Goal: Information Seeking & Learning: Learn about a topic

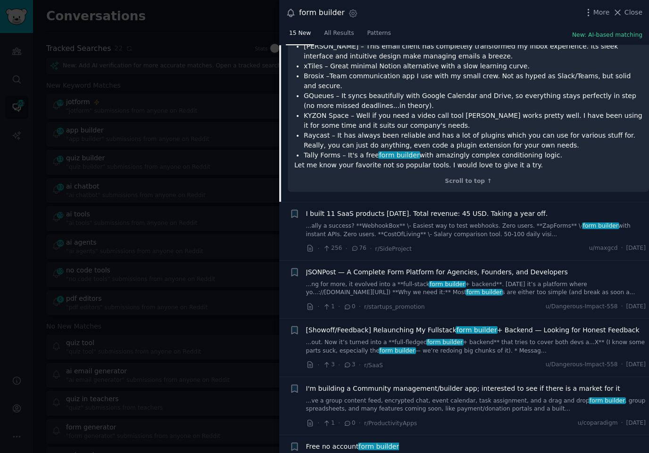
scroll to position [739, 0]
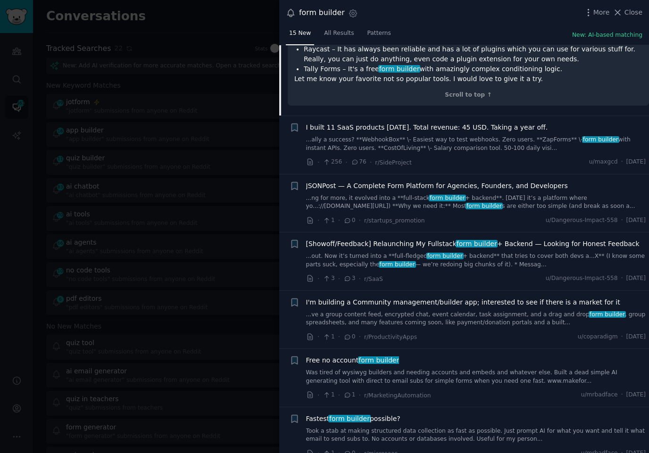
click at [415, 369] on link "Was tired of wysiwyg builders and needing accounts and embeds and whatever else…" at bounding box center [476, 377] width 340 height 17
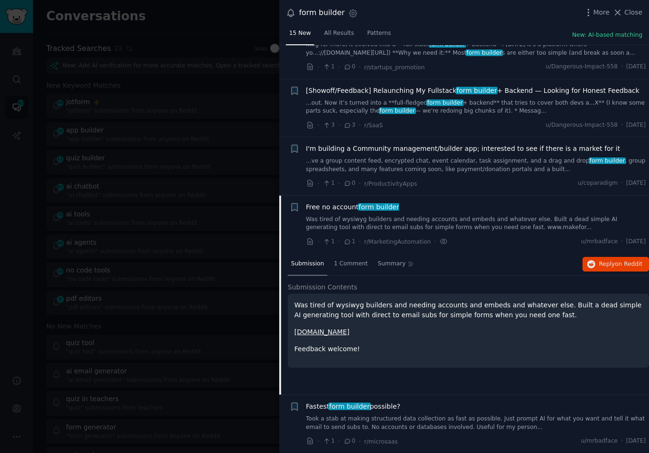
scroll to position [597, 0]
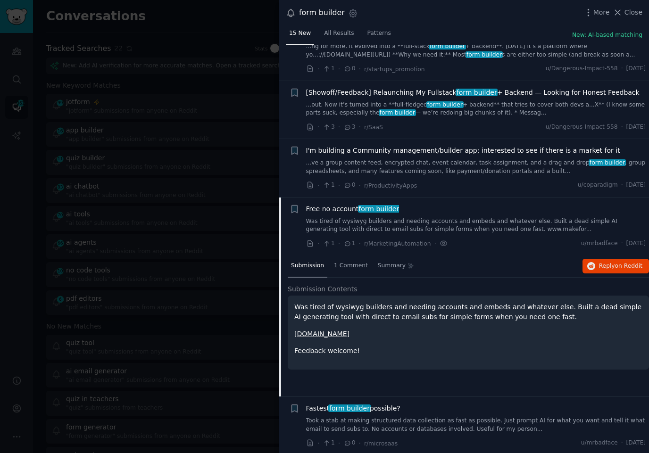
click at [422, 421] on link "Took a stab at making structured data collection as fast as possible. Just prom…" at bounding box center [476, 425] width 340 height 17
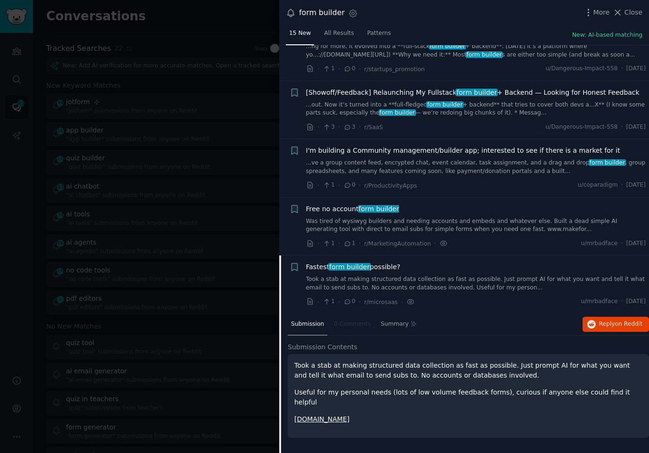
click at [94, 219] on div at bounding box center [324, 226] width 649 height 453
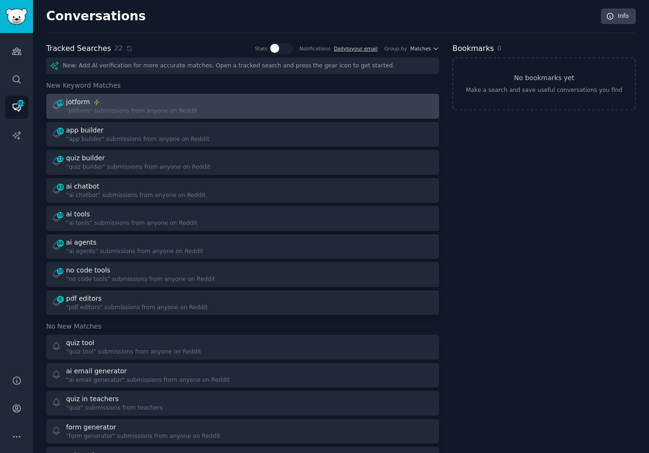
click at [278, 104] on div at bounding box center [341, 106] width 185 height 18
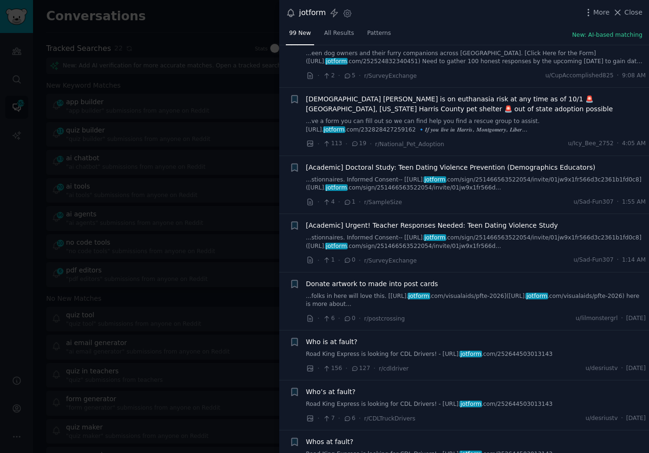
scroll to position [206, 0]
click at [481, 262] on div "· 1 · 0 · r/SurveyExchange u/Sad-Fun307 · 1:14 AM" at bounding box center [476, 260] width 340 height 10
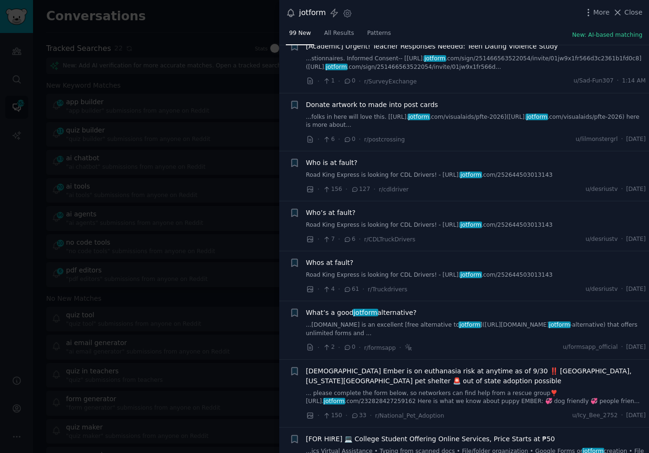
scroll to position [389, 0]
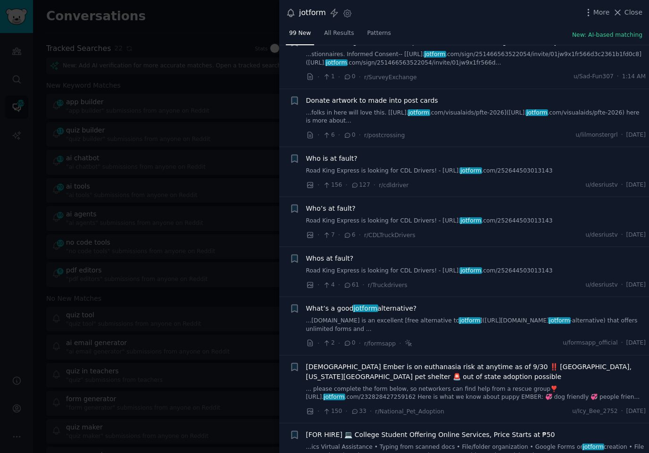
click at [414, 319] on link "...[DOMAIN_NAME] is an excellent [free alternative to jotform ]([URL][DOMAIN_NA…" at bounding box center [476, 325] width 340 height 17
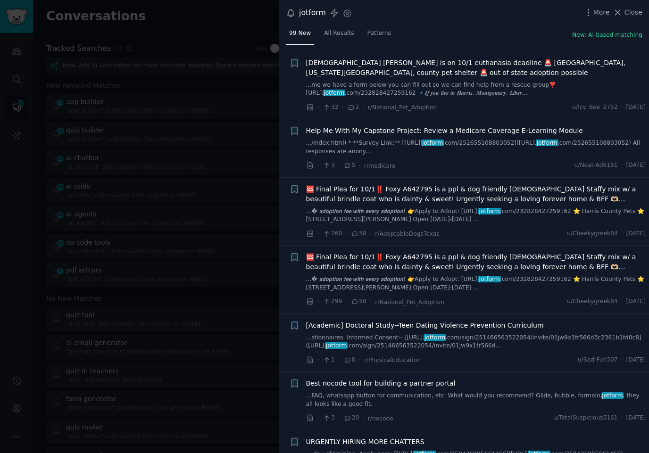
scroll to position [1310, 0]
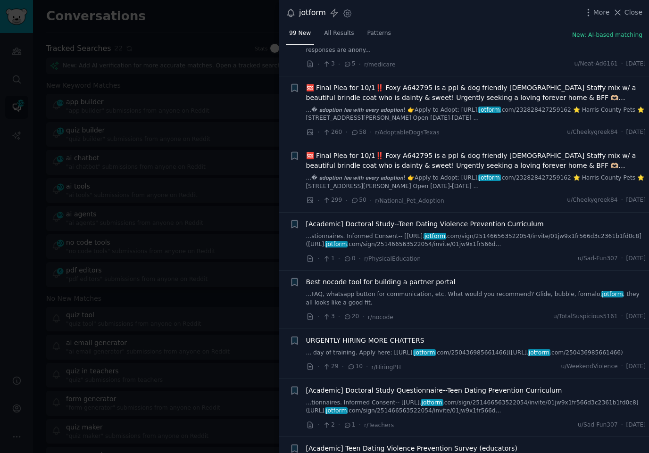
click at [455, 290] on link "...FAQ, whatsapp button for communication, etc. What would you recommend? Glide…" at bounding box center [476, 298] width 340 height 17
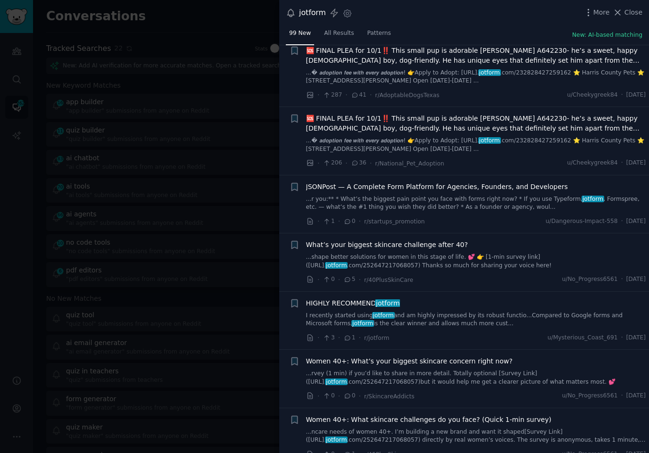
scroll to position [1818, 0]
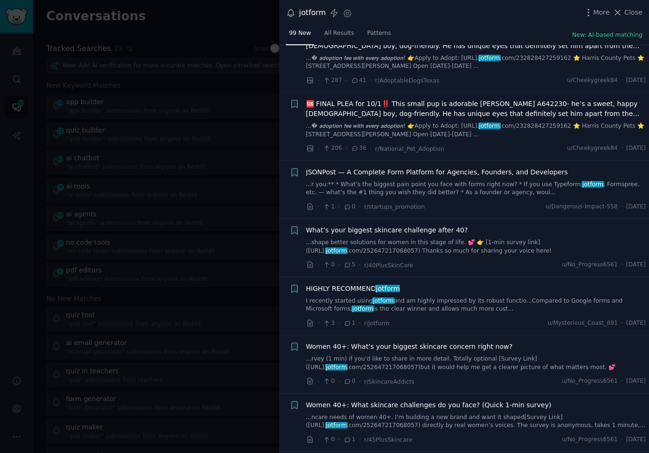
click at [523, 225] on div "What’s your biggest skincare challenge after 40?" at bounding box center [476, 230] width 340 height 10
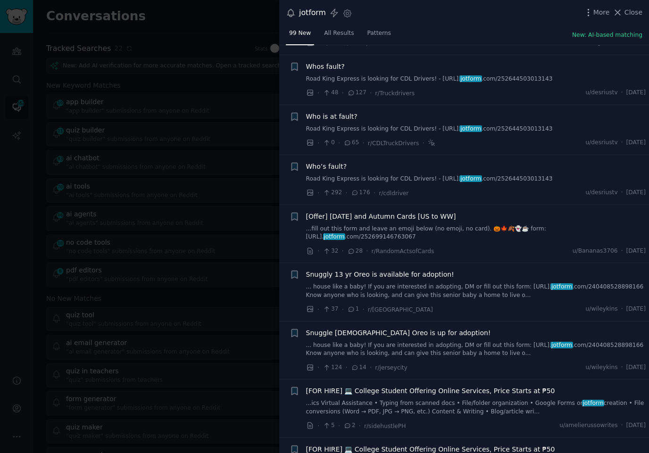
scroll to position [2601, 0]
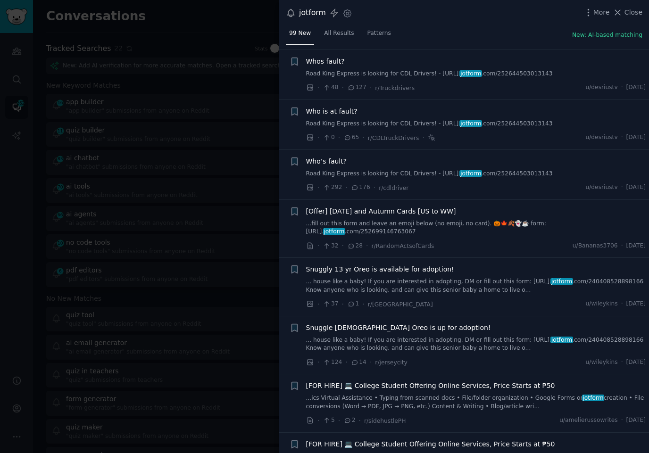
click at [490, 265] on div "Snuggly 13 yr Oreo is available for adoption!" at bounding box center [476, 270] width 340 height 10
click at [484, 278] on link "... house like a baby! If you are interested in adopting, DM or fill out this f…" at bounding box center [476, 286] width 340 height 17
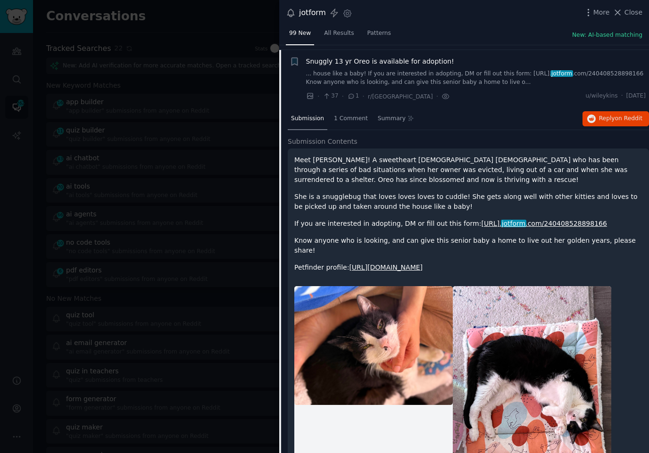
scroll to position [2626, 0]
click at [455, 235] on p "Know anyone who is looking, and can give this senior baby a home to live out he…" at bounding box center [468, 245] width 348 height 20
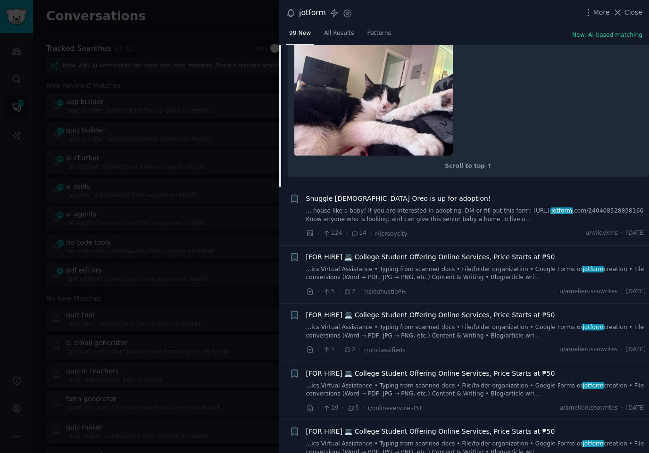
scroll to position [3438, 0]
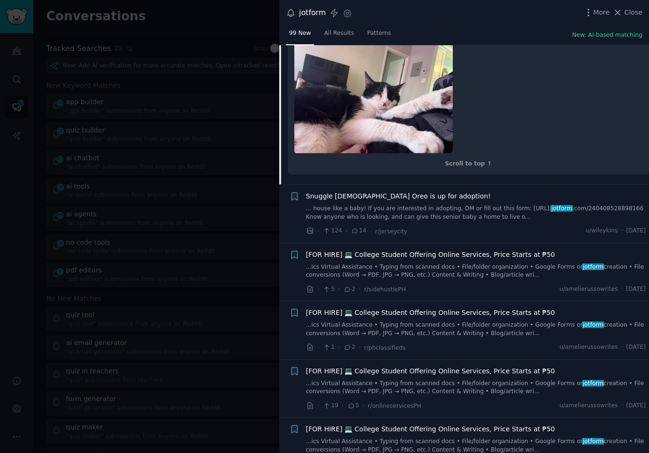
click at [432, 284] on div "· 5 · 2 · r/sidehustlePH u/amelierussowrites · [DATE]" at bounding box center [476, 289] width 340 height 10
click at [443, 284] on div "· 5 · 2 · r/sidehustlePH u/amelierussowrites · [DATE]" at bounding box center [476, 289] width 340 height 10
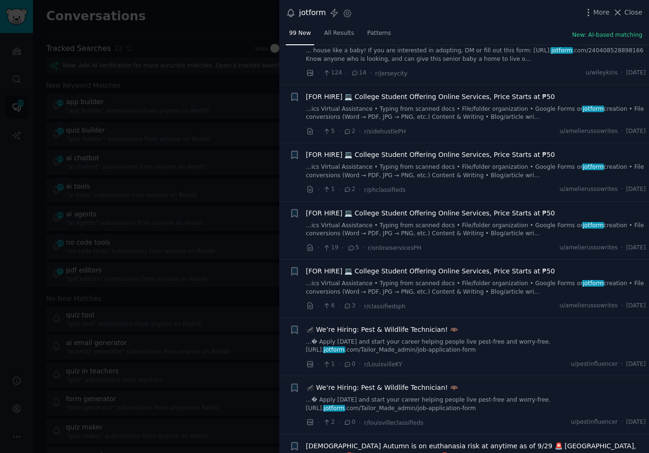
scroll to position [3598, 0]
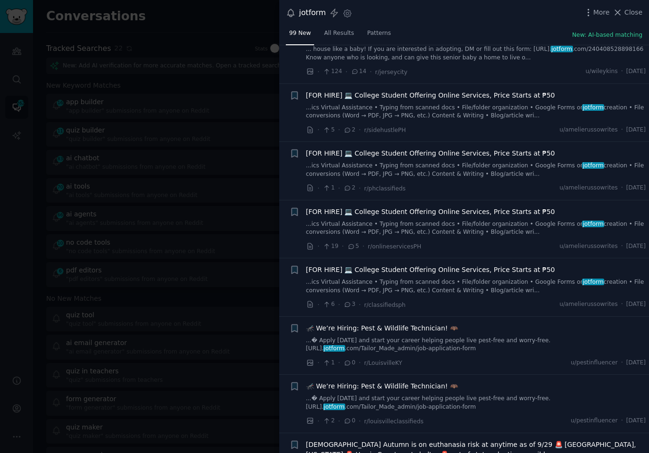
click at [474, 300] on div "· 6 · 3 · r/classifiedsph u/amelierussowrites · [DATE]" at bounding box center [476, 305] width 340 height 10
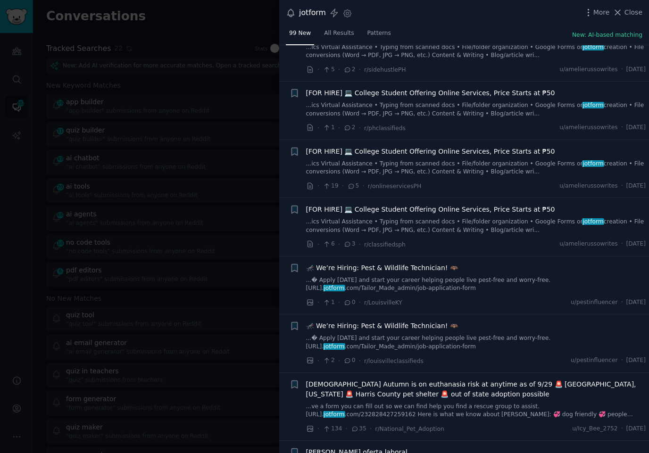
scroll to position [3671, 0]
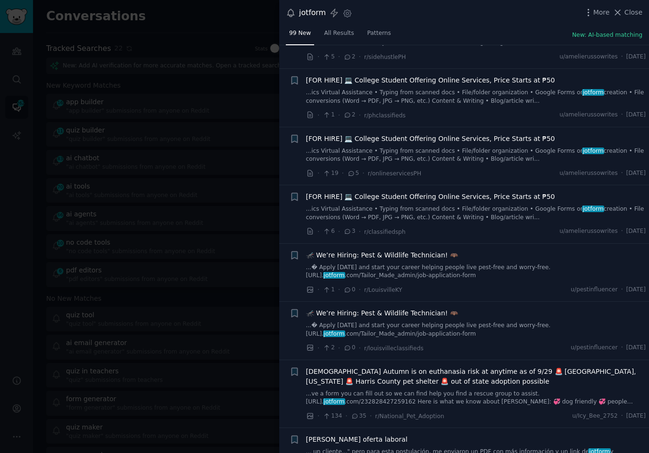
click at [481, 288] on div "· 1 · 0 · r/LouisvilleKY u/pestinfluencer · [DATE]" at bounding box center [476, 290] width 340 height 10
click at [442, 285] on div "· 1 · 0 · r/LouisvilleKY u/pestinfluencer · [DATE]" at bounding box center [476, 290] width 340 height 10
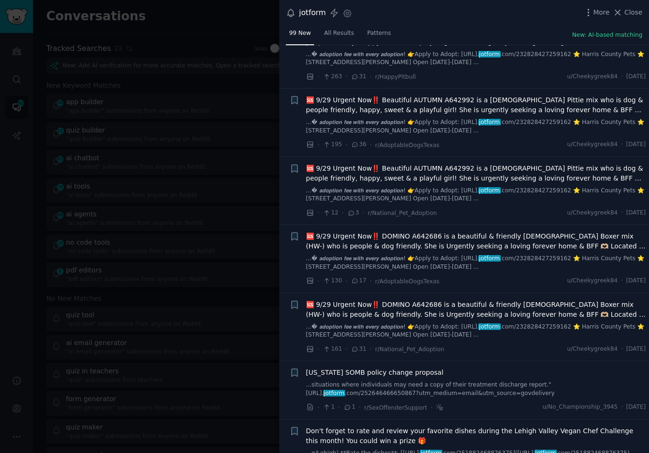
scroll to position [4383, 0]
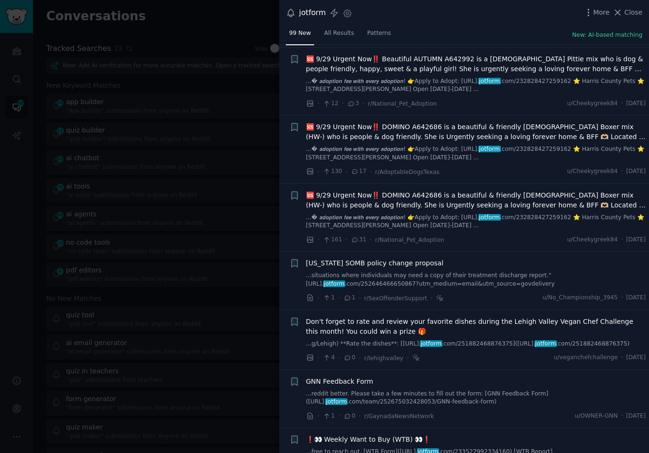
click at [489, 293] on div "· 1 · 1 · r/SexOffenderSupport · u/No_Championship_3945 · [DATE]" at bounding box center [476, 298] width 340 height 10
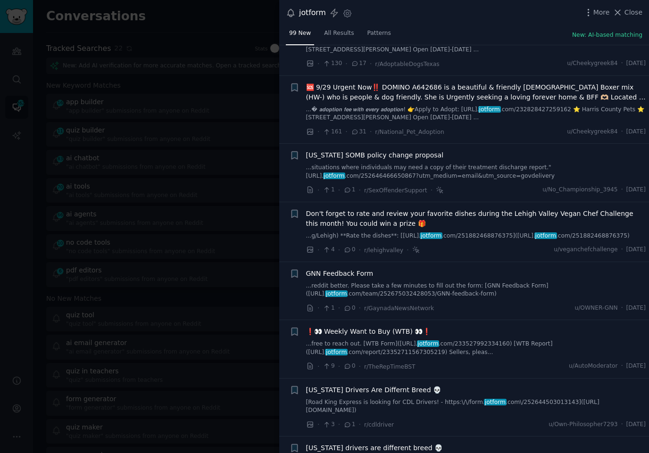
scroll to position [4502, 0]
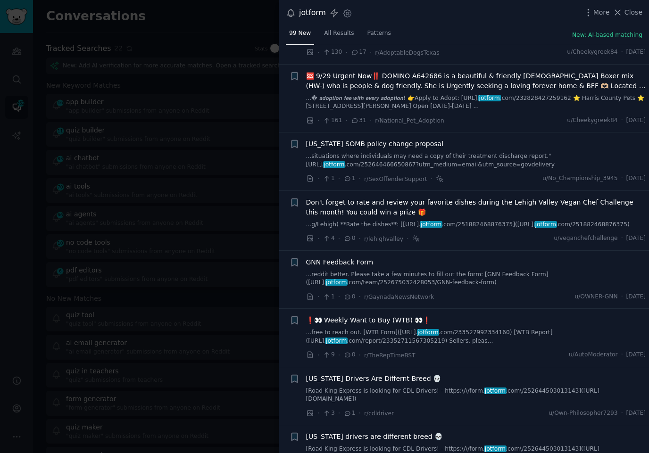
click at [491, 300] on div "· 1 · 0 · r/GaynadaNewsNetwork u/OWNER-GNN · [DATE]" at bounding box center [476, 297] width 340 height 10
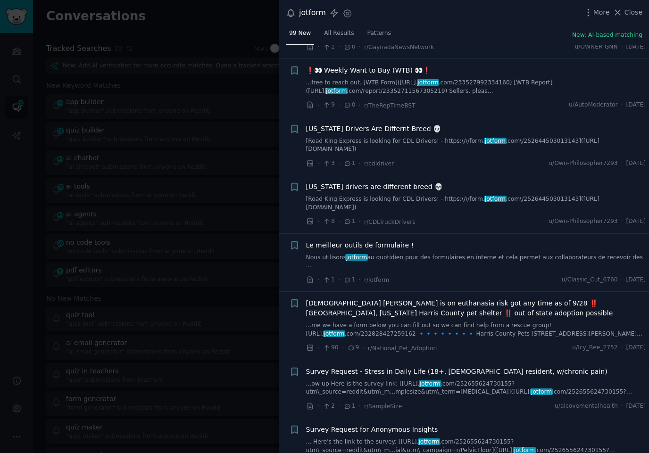
scroll to position [4752, 0]
click at [480, 276] on div "· 1 · 1 · r/jotform u/Classic_Cut_6760 · [DATE]" at bounding box center [476, 280] width 340 height 10
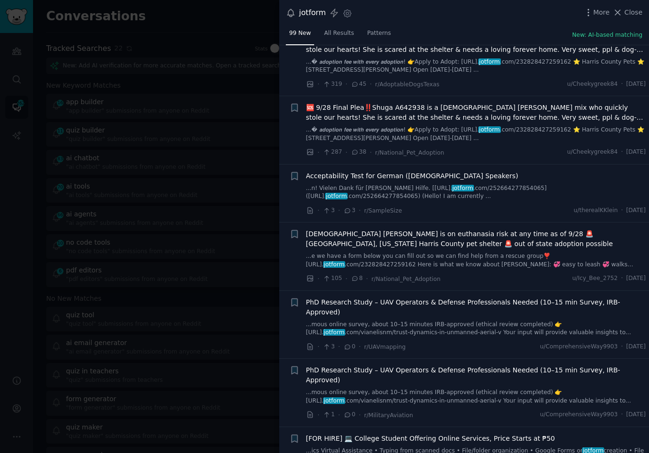
scroll to position [5203, 0]
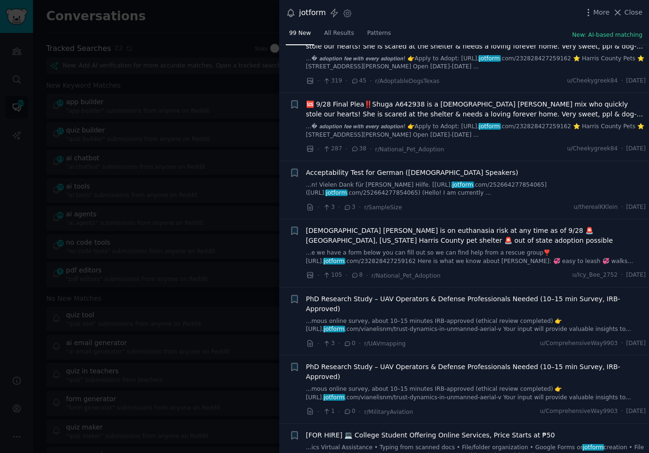
click at [483, 271] on div "· 105 · 8 · r/National_Pet_Adoption u/Icy_Bee_2752 · [DATE]" at bounding box center [476, 276] width 340 height 10
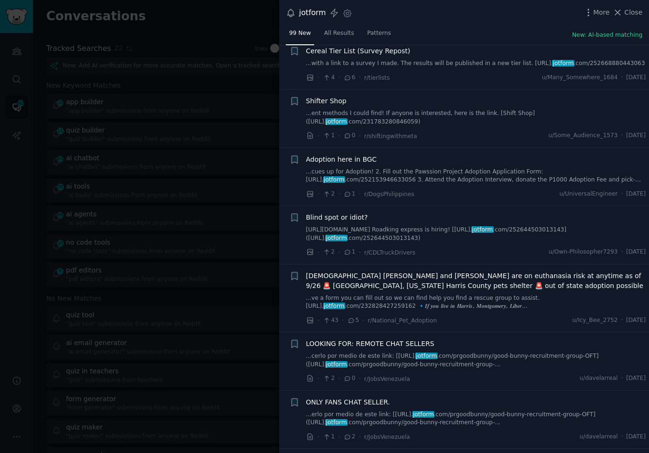
scroll to position [6144, 0]
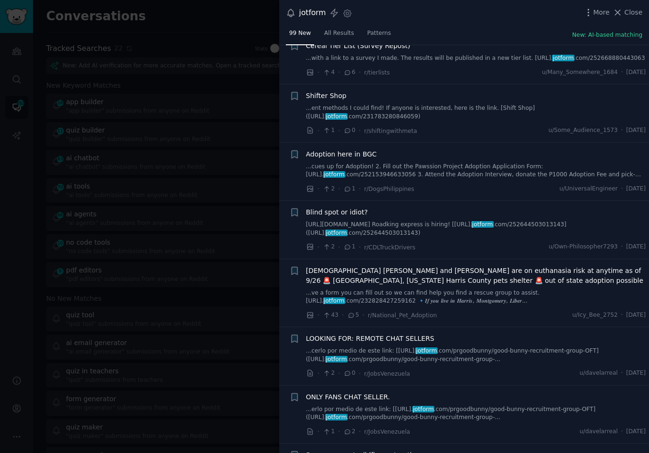
click at [478, 310] on div "· 43 · 5 · r/National_Pet_Adoption u/Icy_Bee_2752 · [DATE]" at bounding box center [476, 315] width 340 height 10
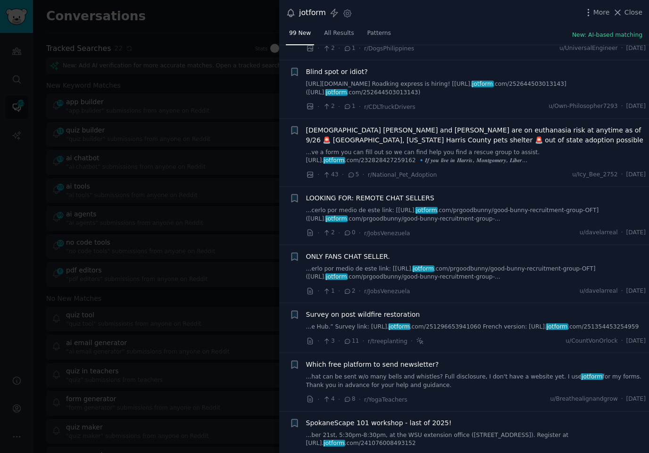
click at [425, 360] on div "Which free platform to send newsletter? ...hat can be sent w/o many bells and w…" at bounding box center [476, 375] width 340 height 30
click at [424, 373] on link "...hat can be sent w/o many bells and whistles? Full disclosure, I don't have a…" at bounding box center [476, 381] width 340 height 17
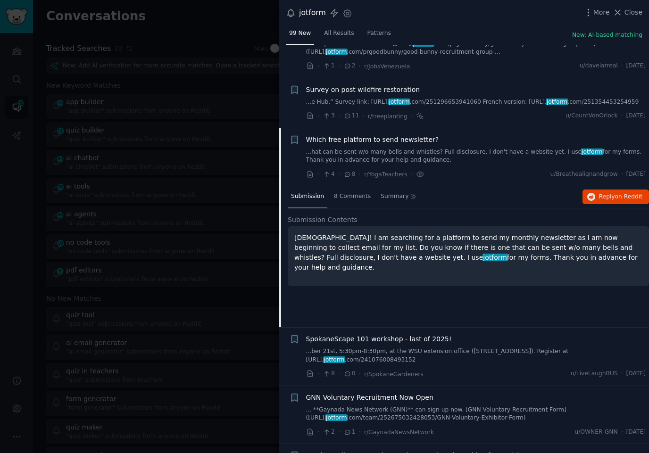
scroll to position [5648, 0]
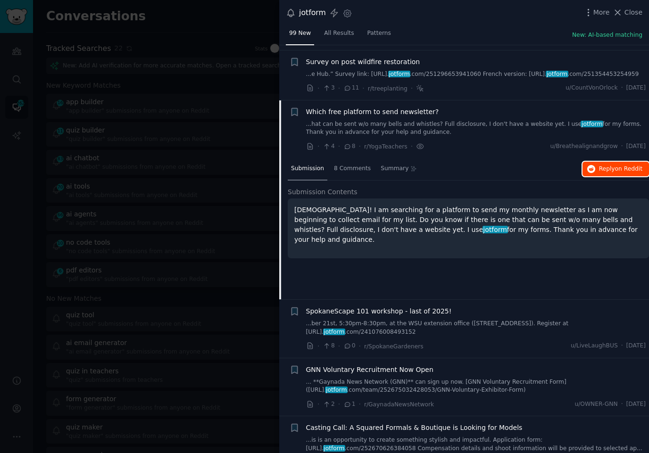
drag, startPoint x: 593, startPoint y: 151, endPoint x: 599, endPoint y: 153, distance: 6.3
click at [116, 207] on div at bounding box center [324, 226] width 649 height 453
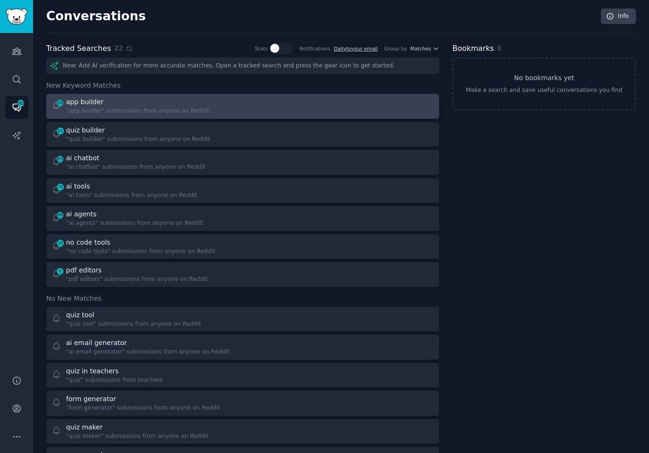
click at [213, 108] on div "16 app builder "app builder" submissions from anyone on Reddit" at bounding box center [143, 106] width 185 height 18
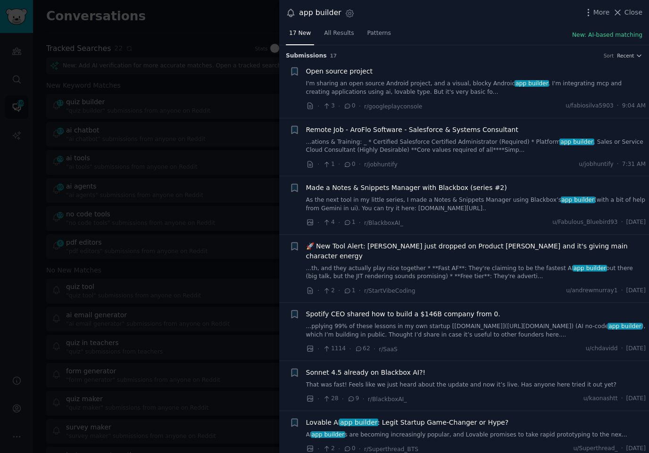
click at [466, 31] on div "17 New All Results Patterns New: AI-based matching" at bounding box center [464, 35] width 370 height 19
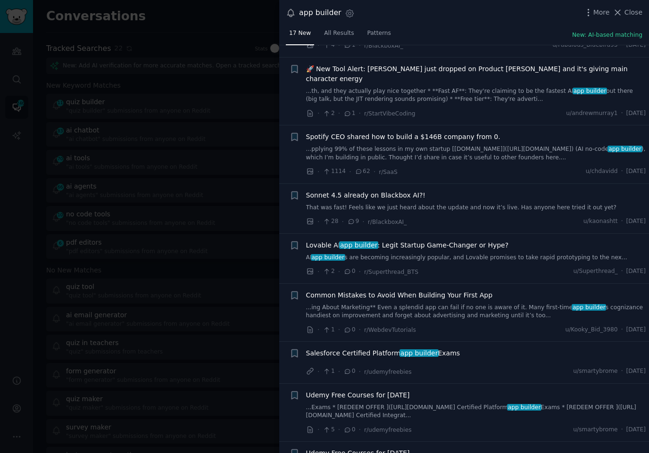
scroll to position [177, 0]
click at [463, 267] on div "· 2 · 0 · r/Superthread_BTS u/Superthread_ · [DATE]" at bounding box center [476, 272] width 340 height 10
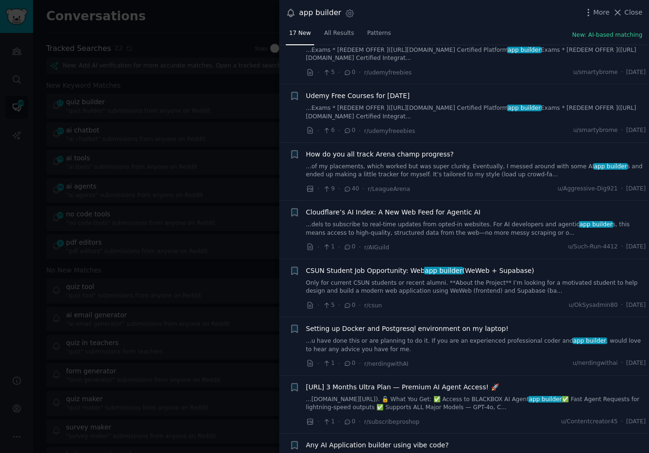
scroll to position [562, 0]
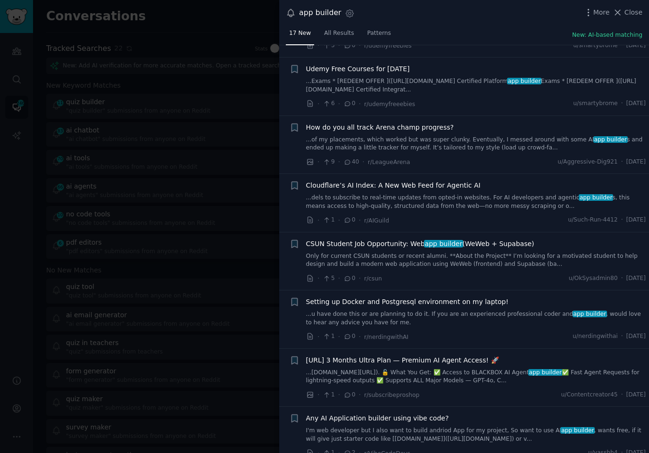
click at [460, 274] on div "· 5 · 0 · r/csun u/OkSysadmin80 · [DATE]" at bounding box center [476, 279] width 340 height 10
click at [140, 219] on div at bounding box center [324, 226] width 649 height 453
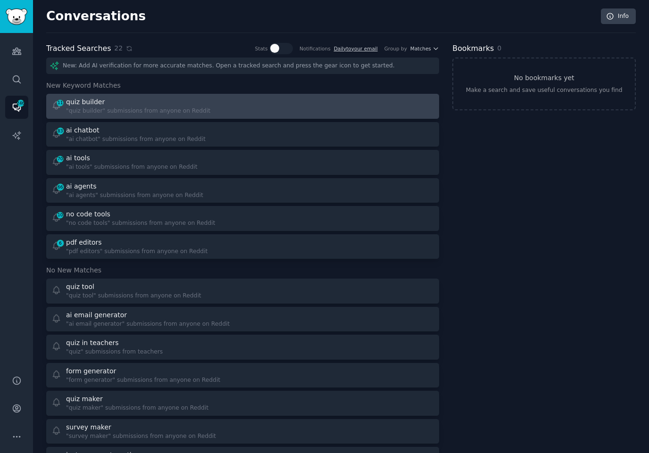
click at [241, 98] on div "11 quiz builder "quiz builder" submissions from anyone on Reddit" at bounding box center [243, 106] width 386 height 18
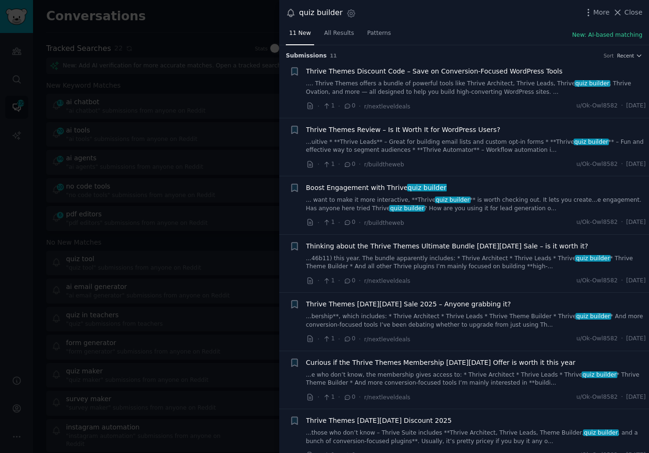
click at [460, 20] on div "quiz builder Settings More Close" at bounding box center [464, 13] width 370 height 26
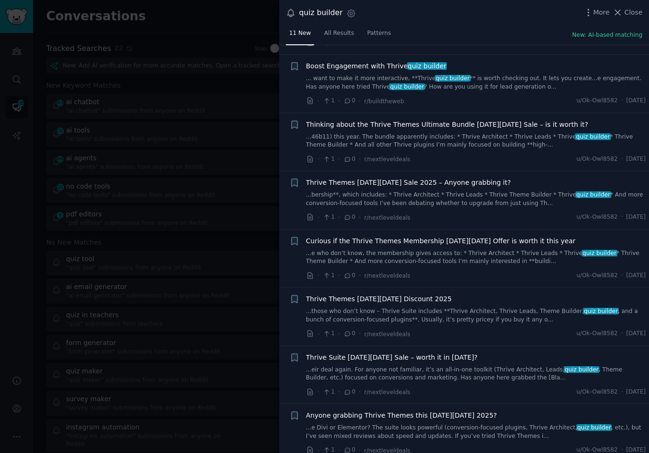
scroll to position [246, 0]
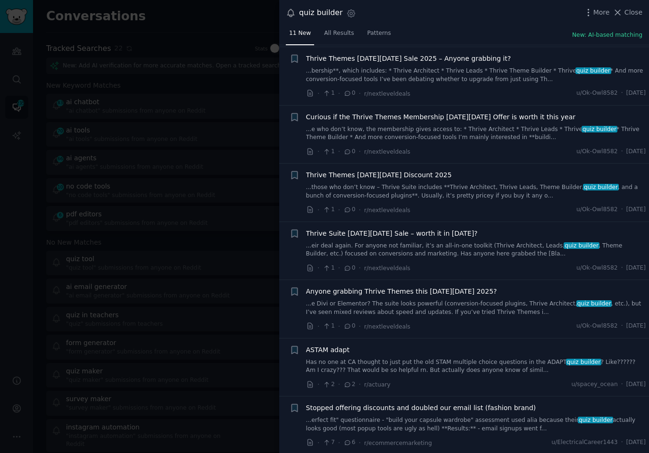
click at [177, 156] on div at bounding box center [324, 226] width 649 height 453
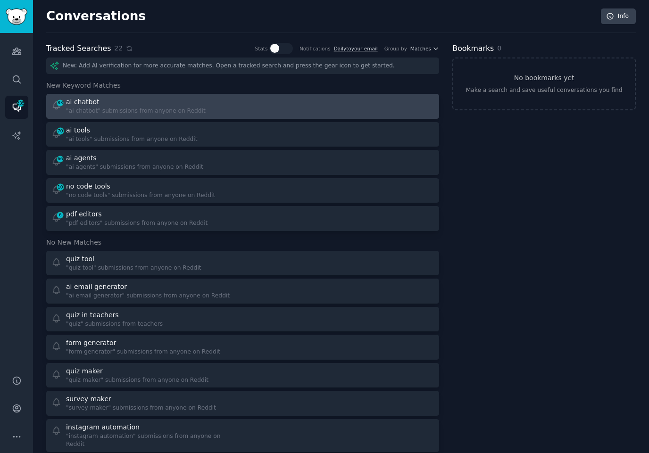
click at [275, 100] on div at bounding box center [341, 106] width 185 height 18
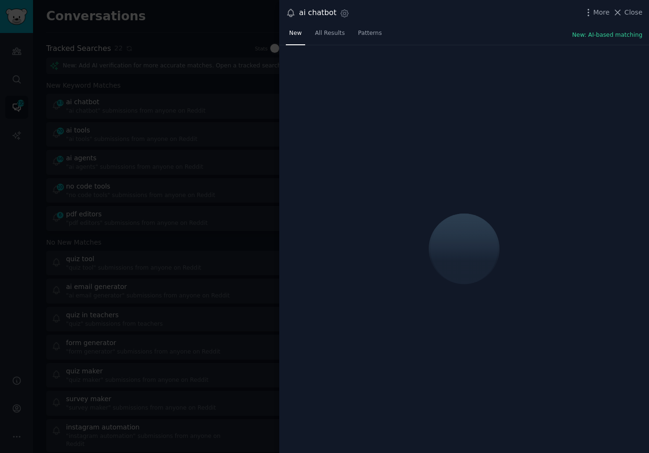
click at [470, 25] on div "ai chatbot Settings More Close" at bounding box center [464, 13] width 370 height 26
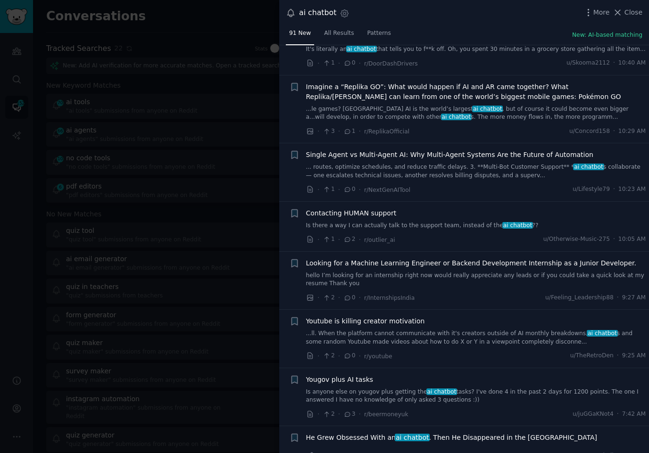
scroll to position [304, 0]
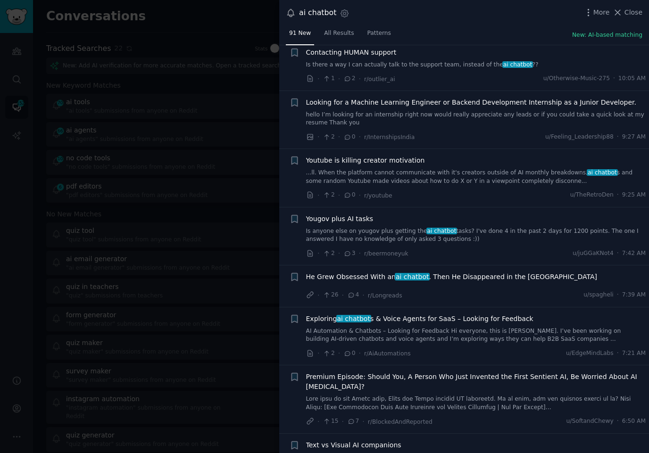
click at [453, 198] on div "· 2 · 0 · r/youtube u/TheRetroDen · 9:25 AM" at bounding box center [476, 196] width 340 height 10
click at [454, 332] on link "AI Automation & Chatbots – Looking for Feedback Hi everyone, this is [PERSON_NA…" at bounding box center [476, 335] width 340 height 17
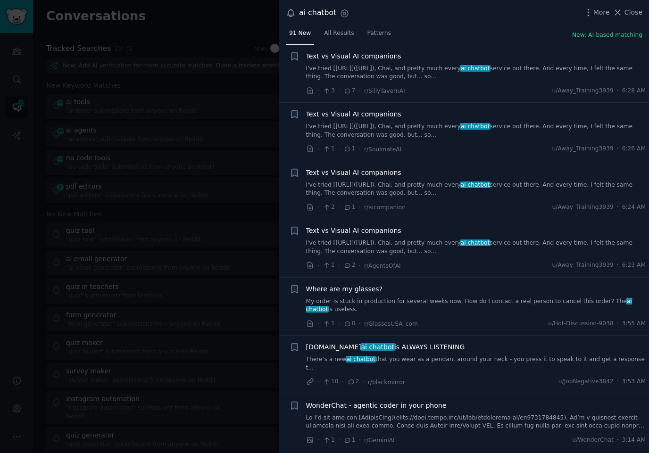
scroll to position [1257, 0]
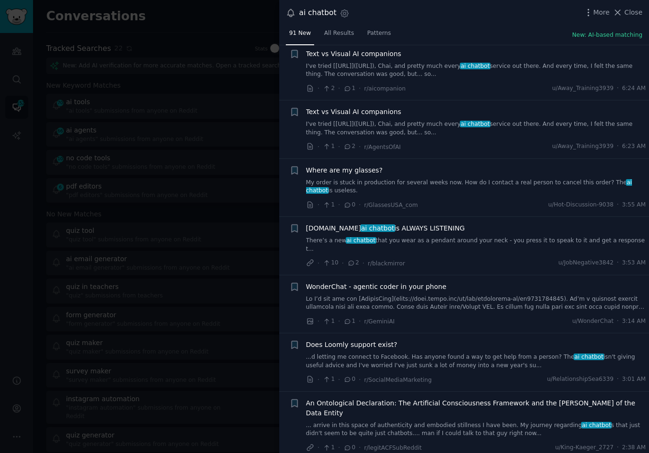
click at [516, 237] on link "There’s a new ai chatbot that you wear as a pendant around your neck - you pres…" at bounding box center [476, 245] width 340 height 17
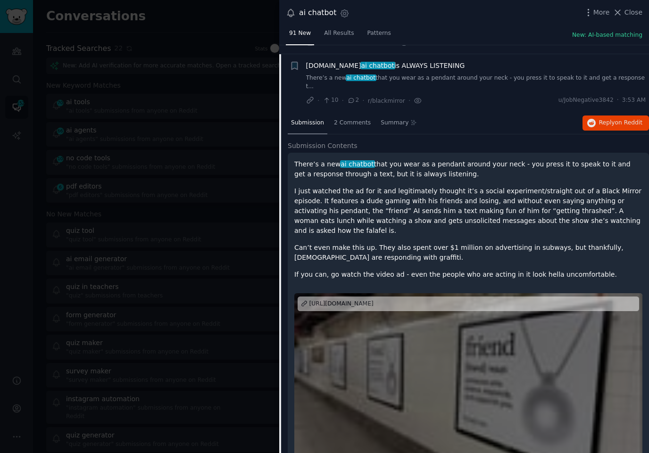
scroll to position [1214, 0]
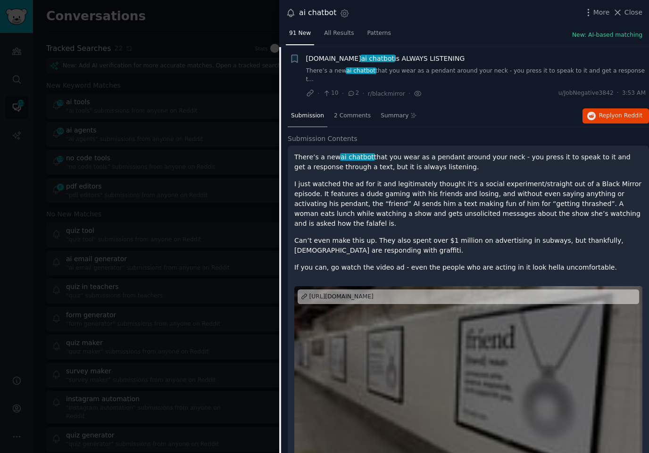
click at [516, 236] on p "Can’t even make this up. They also spent over $1 million on advertising in subw…" at bounding box center [468, 246] width 348 height 20
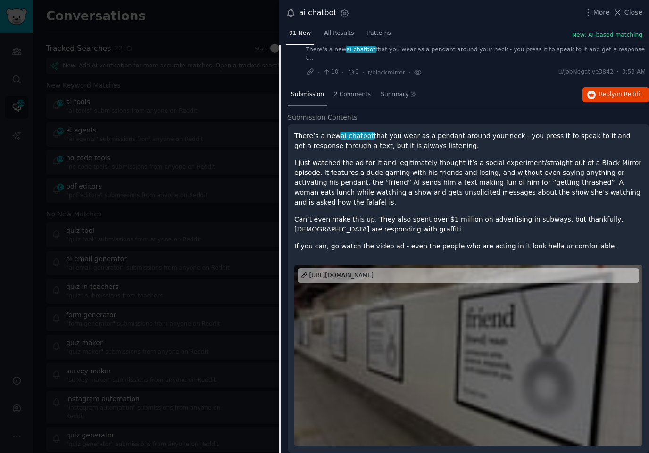
scroll to position [1516, 0]
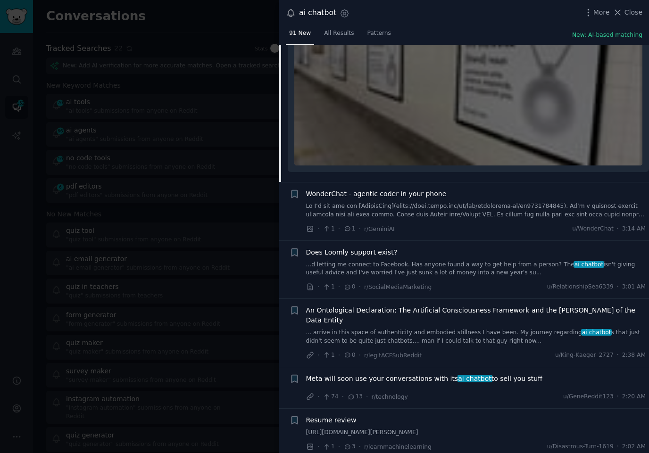
click at [488, 224] on div "· 1 · 1 · r/[PERSON_NAME] u/WonderChat · 3:14 AM" at bounding box center [476, 229] width 340 height 10
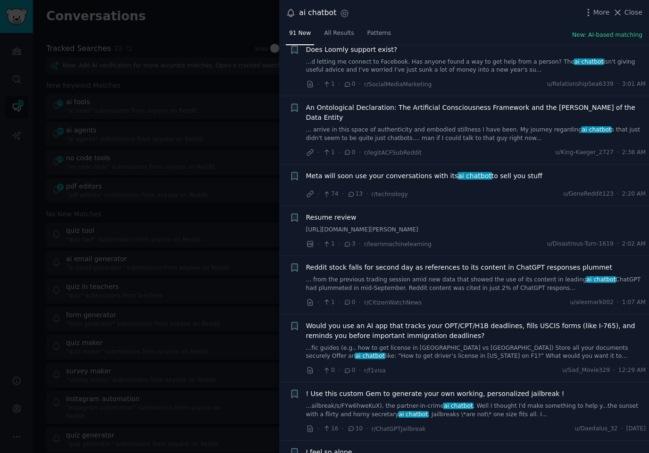
scroll to position [1725, 0]
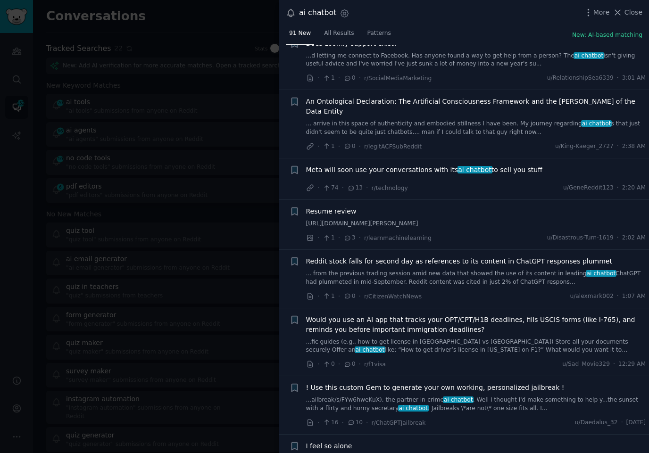
click at [488, 233] on div "· 1 · 3 · r/learnmachinelearning u/Disastrous-Turn-1619 · 2:02 AM" at bounding box center [476, 238] width 340 height 10
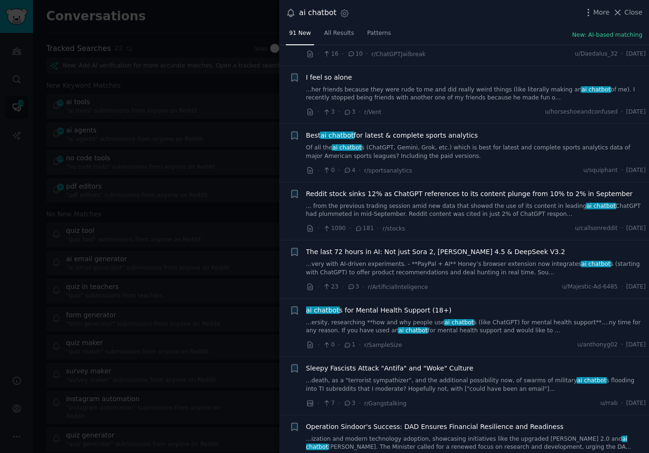
click at [488, 209] on li "+ Reddit stock sinks 12% as ChatGPT references to its content plunge from 10% t…" at bounding box center [464, 211] width 370 height 58
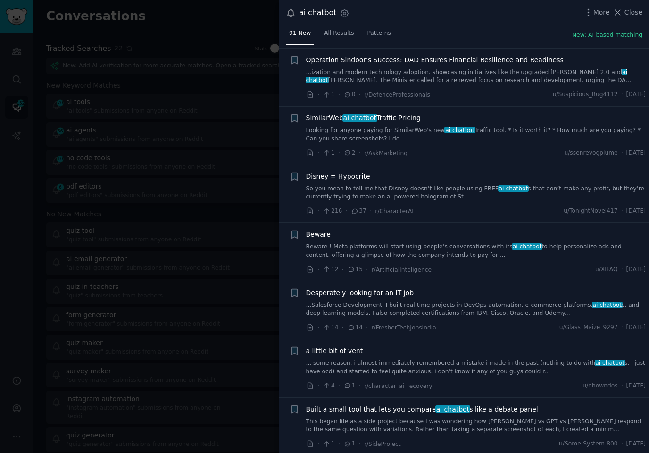
scroll to position [2464, 0]
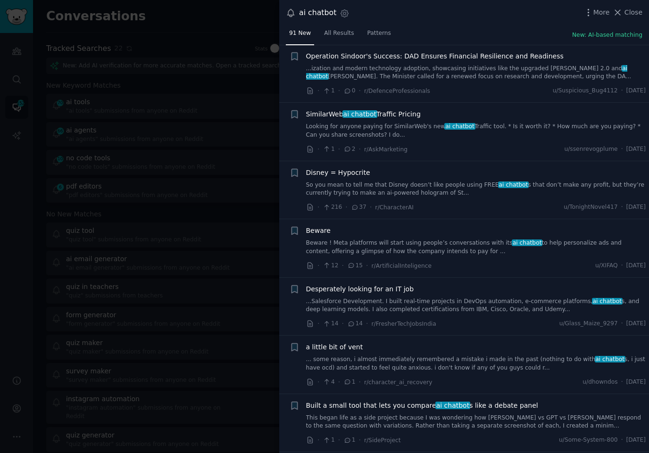
click at [472, 144] on div "· 1 · 2 · r/AskMarketing u/ssenrevogplume · [DATE]" at bounding box center [476, 149] width 340 height 10
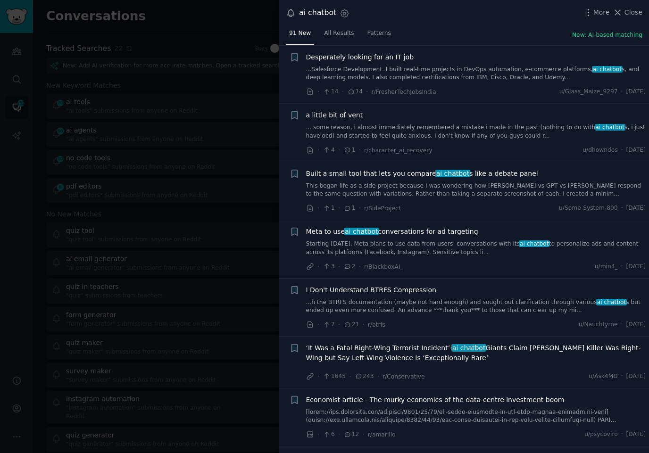
click at [472, 145] on div "· 4 · 1 · r/character_ai_recovery u/dhowndos · [DATE]" at bounding box center [476, 150] width 340 height 10
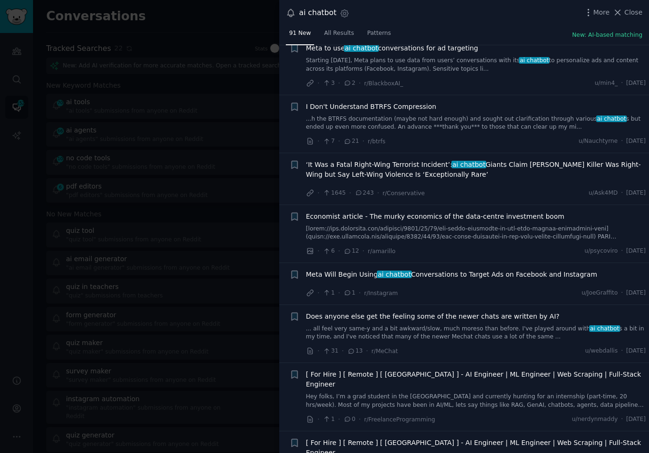
click at [478, 136] on div "· 7 · 21 · r/btrfs u/Nauchtyrne · [DATE]" at bounding box center [476, 141] width 340 height 10
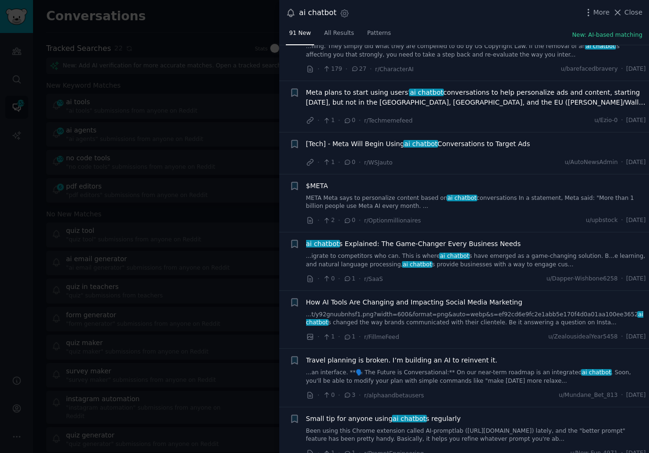
scroll to position [3690, 0]
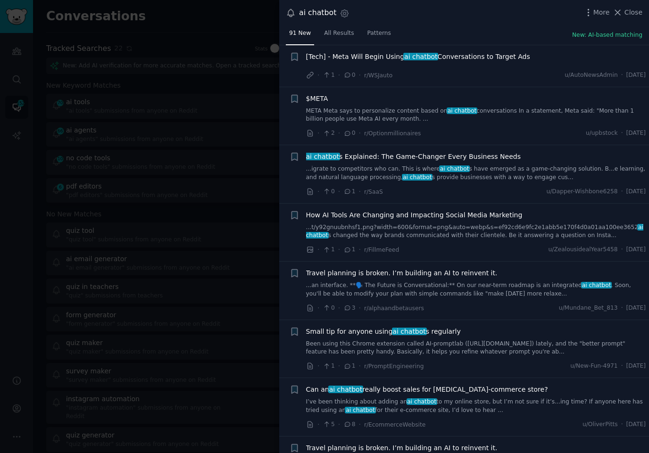
click at [455, 398] on link "I’ve been thinking about adding an ai chatbot to my online store, but I’m not s…" at bounding box center [476, 406] width 340 height 17
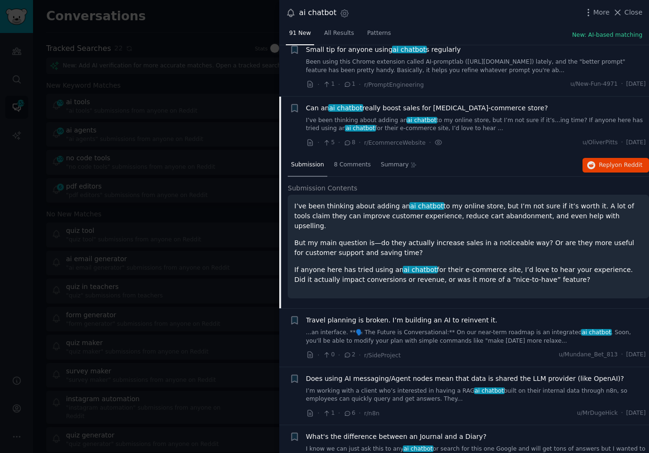
scroll to position [3599, 0]
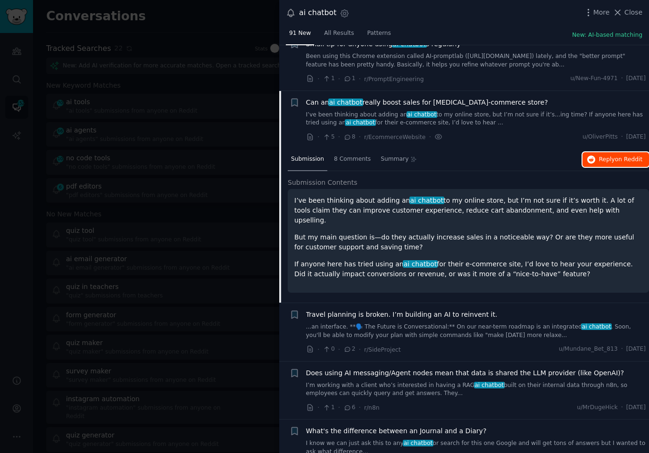
drag, startPoint x: 601, startPoint y: 114, endPoint x: 610, endPoint y: 116, distance: 8.8
click at [400, 232] on p "But my main question is—do they actually increase sales in a noticeable way? Or…" at bounding box center [468, 242] width 348 height 20
